Goal: Transaction & Acquisition: Donate directly to the Indigenous Literacy Foundation

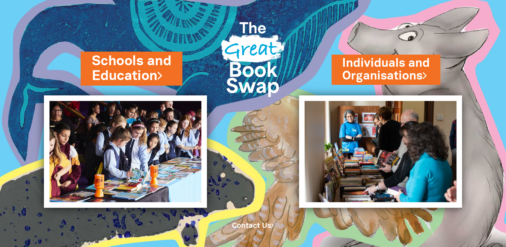
click at [117, 59] on link "Schools and Education" at bounding box center [131, 68] width 79 height 33
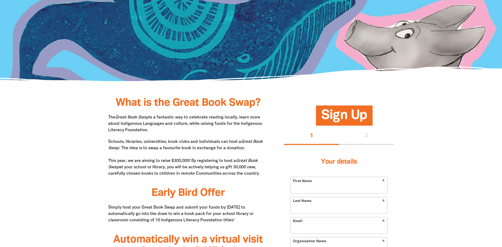
scroll to position [212, 0]
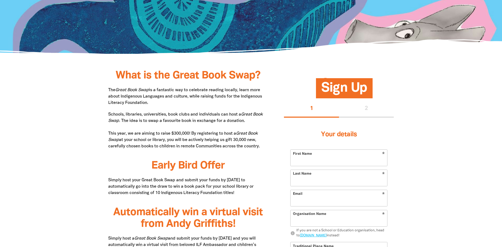
drag, startPoint x: 150, startPoint y: 102, endPoint x: 102, endPoint y: 82, distance: 52.0
copy p "The Great Book Swap is a fantastic way to celebrate reading locally, learn more…"
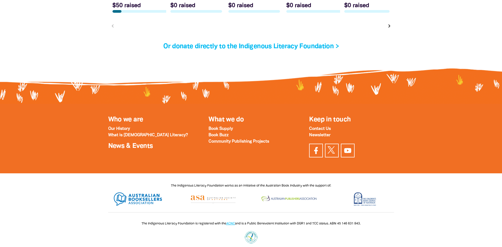
scroll to position [1801, 0]
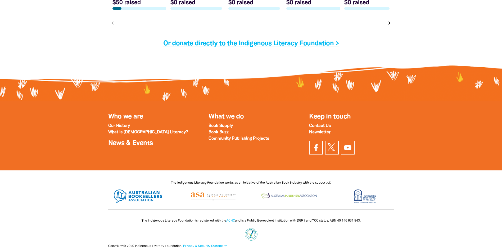
click at [251, 47] on link "Or donate directly to the Indigenous Literacy Foundation >" at bounding box center [251, 44] width 176 height 6
